Goal: Information Seeking & Learning: Learn about a topic

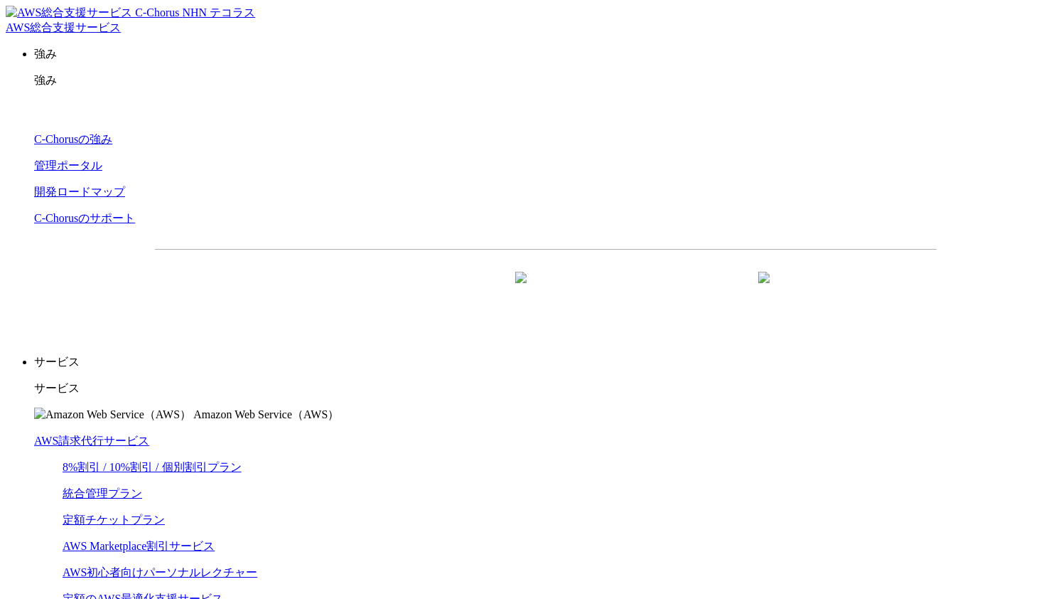
click at [149, 434] on link "AWS請求代行サービス" at bounding box center [91, 440] width 115 height 12
click at [240, 461] on link "8%割引 / 10%割引 / 個別割引プラン" at bounding box center [152, 467] width 179 height 12
click at [142, 487] on link "統合管理プラン" at bounding box center [103, 493] width 80 height 12
click at [165, 513] on link "定額チケットプラン" at bounding box center [114, 519] width 102 height 12
click at [142, 487] on link "統合管理プラン" at bounding box center [103, 493] width 80 height 12
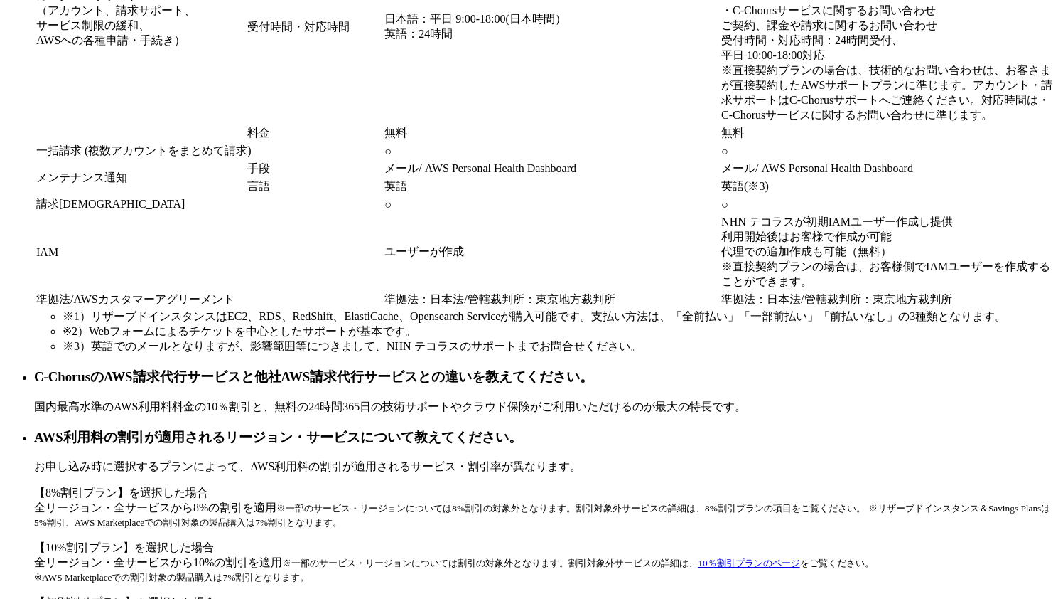
scroll to position [11721, 0]
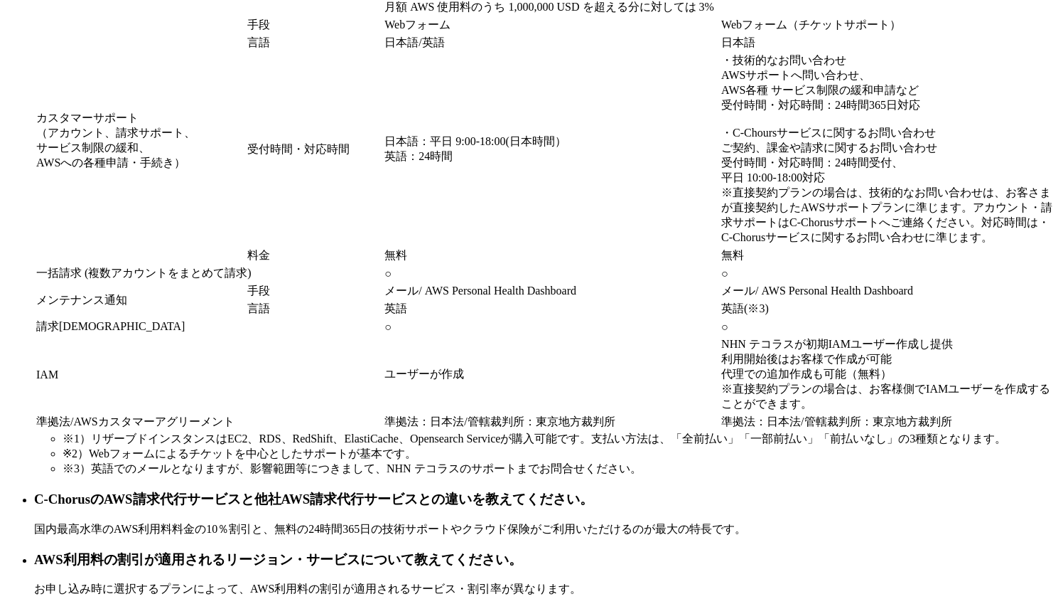
scroll to position [11817, 0]
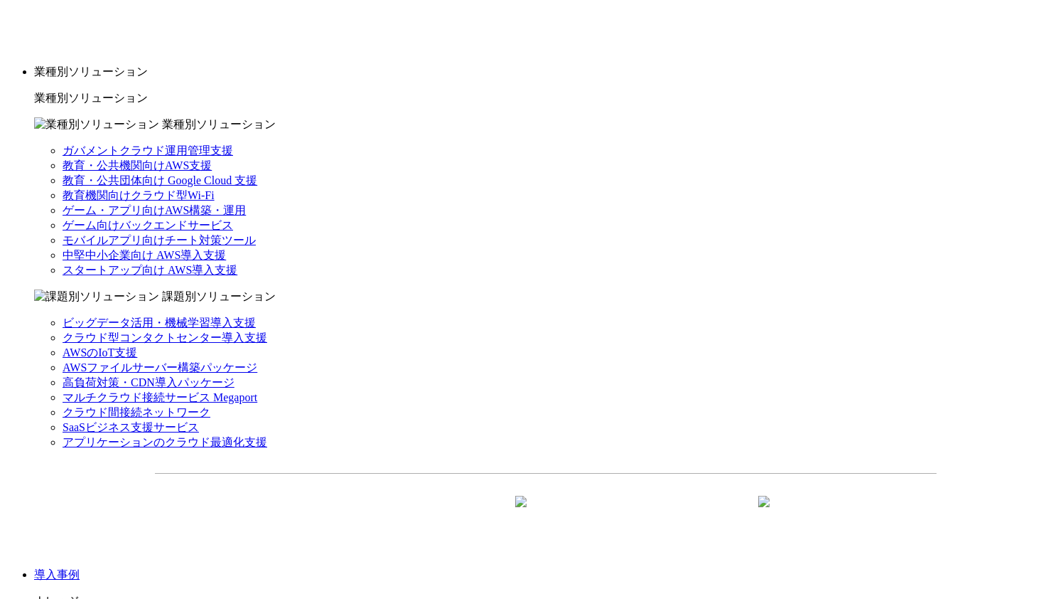
scroll to position [1491, 0]
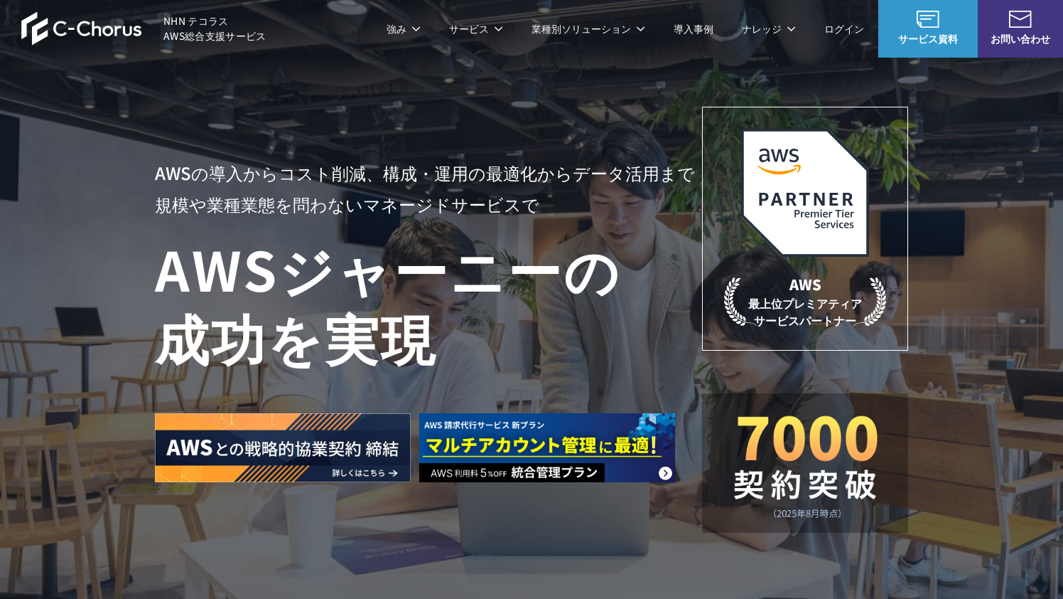
click at [264, 117] on link "AWS請求代行サービス" at bounding box center [216, 121] width 100 height 14
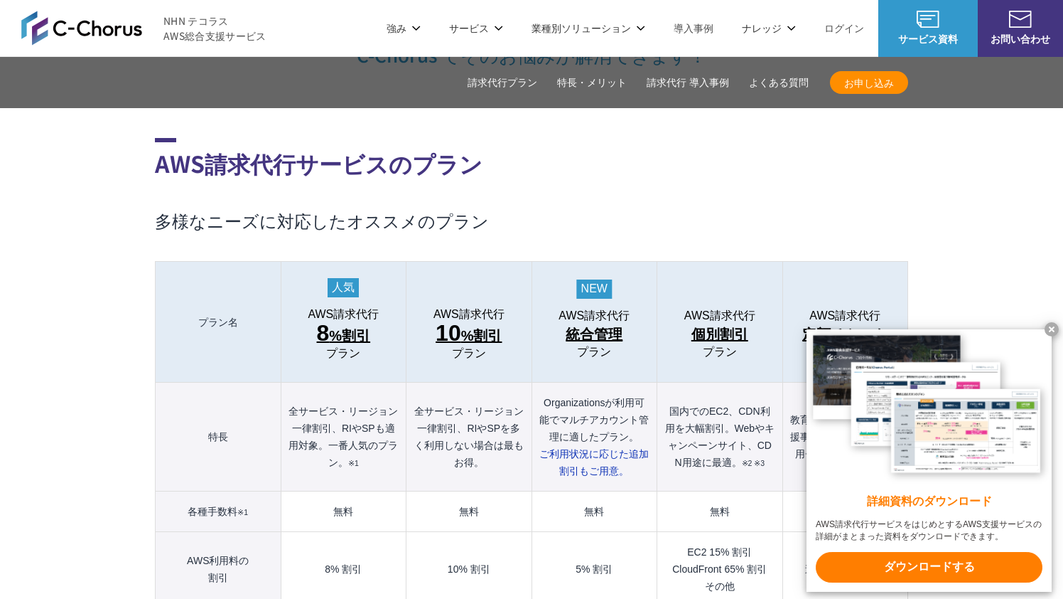
scroll to position [1401, 0]
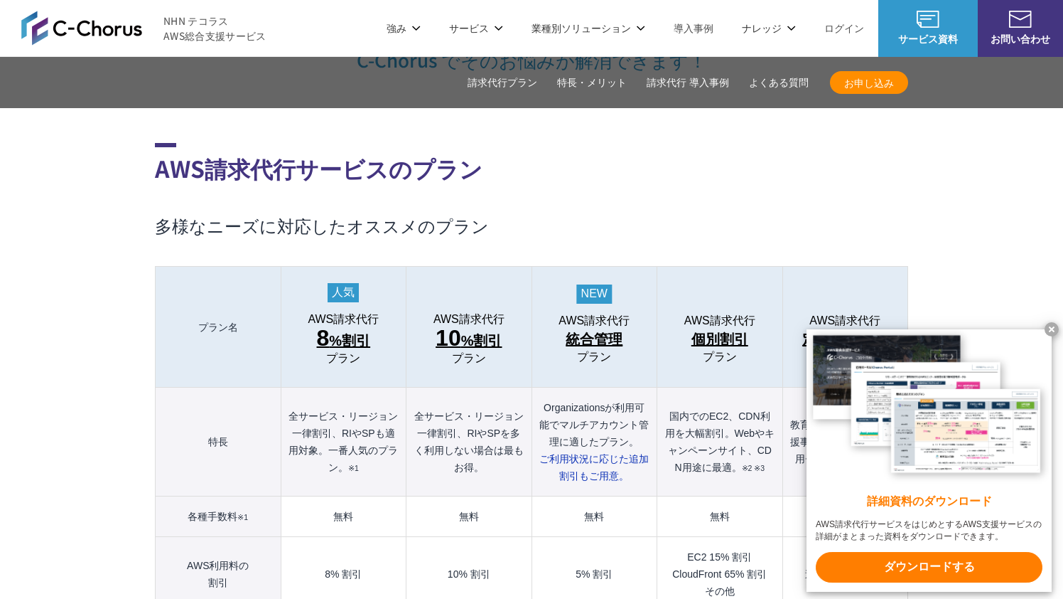
click at [348, 326] on span "8 %割引" at bounding box center [344, 339] width 54 height 26
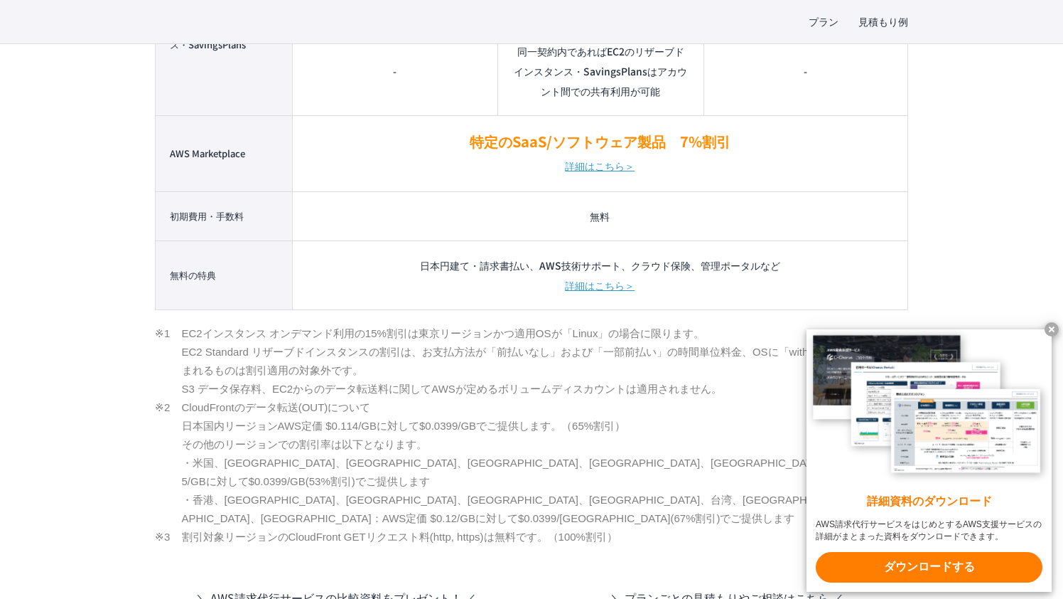
scroll to position [1566, 0]
